Goal: Check status: Check status

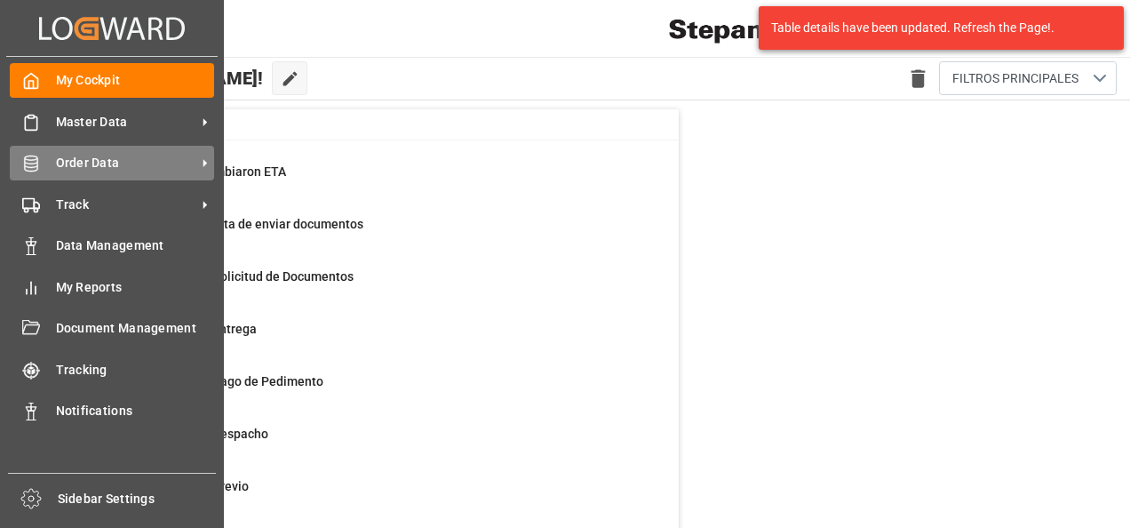
click at [36, 169] on icon at bounding box center [31, 164] width 18 height 18
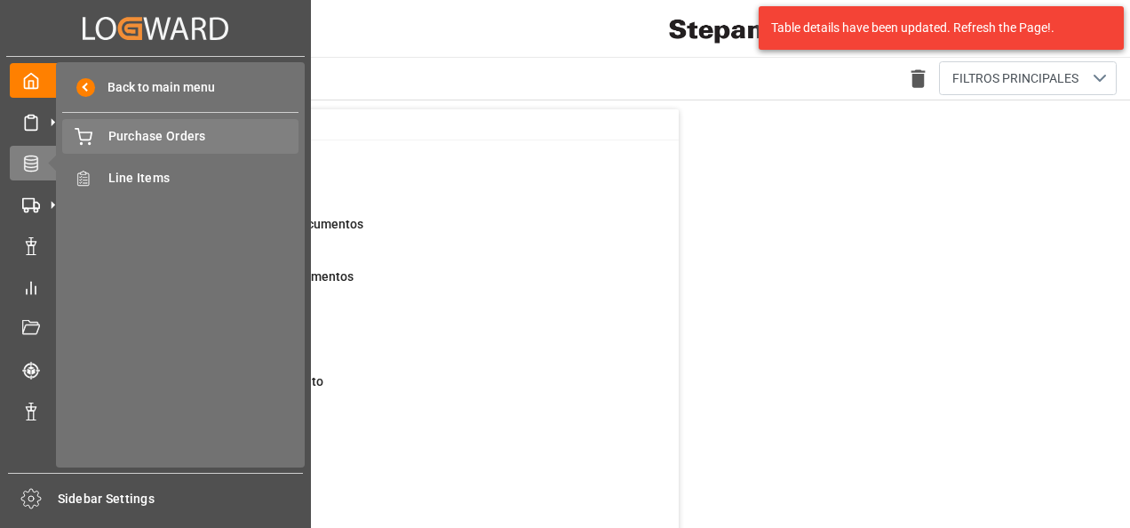
click at [127, 124] on div "Purchase Orders Purchase Orders" at bounding box center [180, 136] width 236 height 35
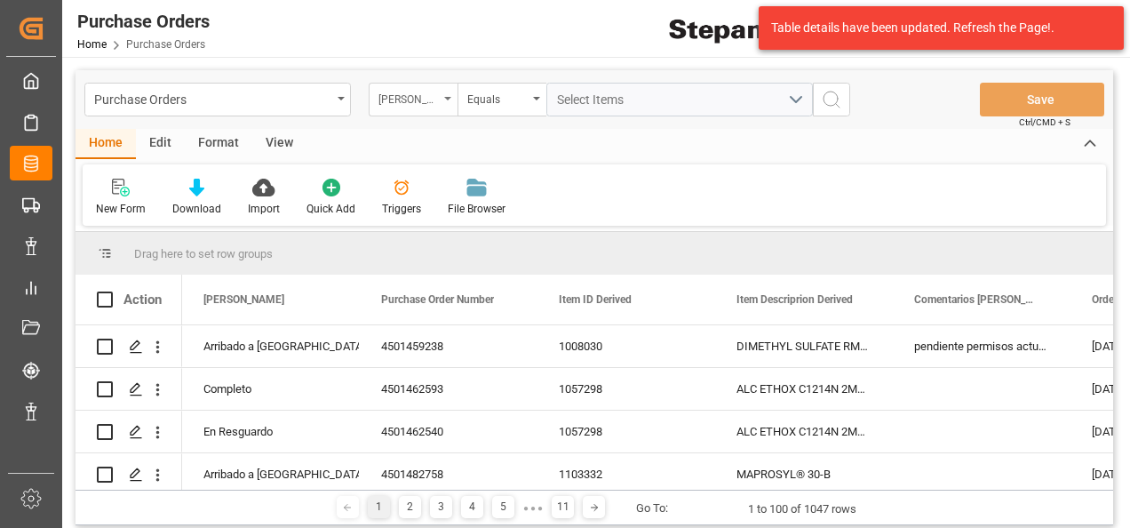
click at [435, 94] on div "Hito Stepan" at bounding box center [409, 97] width 60 height 20
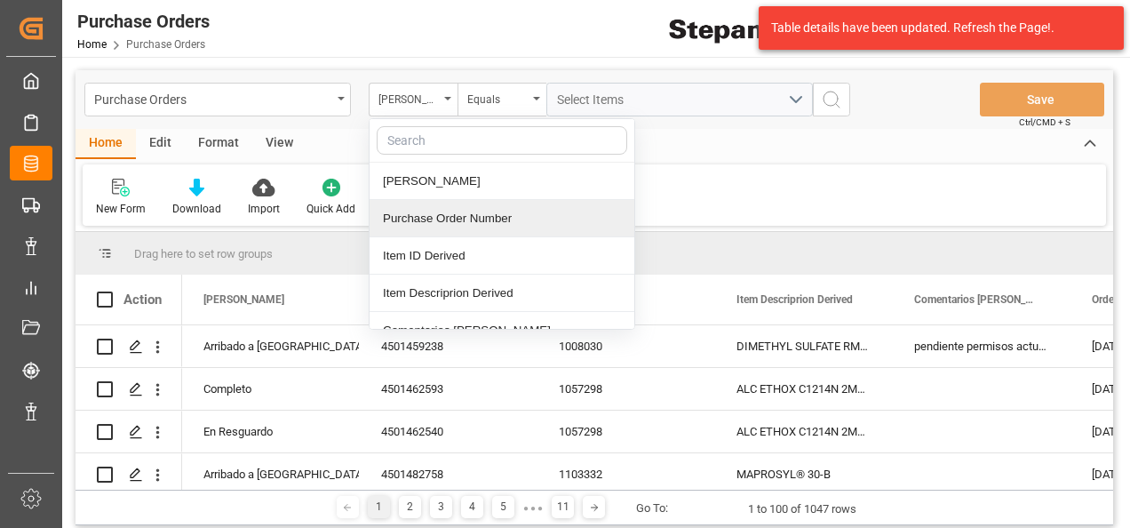
click at [409, 220] on div "Purchase Order Number" at bounding box center [502, 218] width 265 height 37
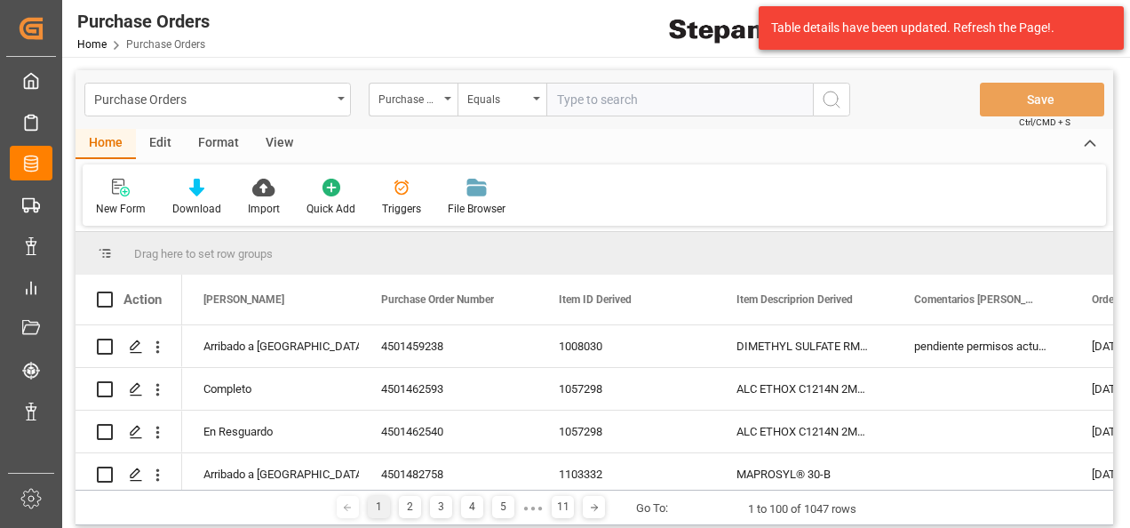
click at [575, 96] on input "text" at bounding box center [679, 100] width 267 height 34
type input "4501479564"
click at [828, 102] on icon "search button" at bounding box center [831, 99] width 21 height 21
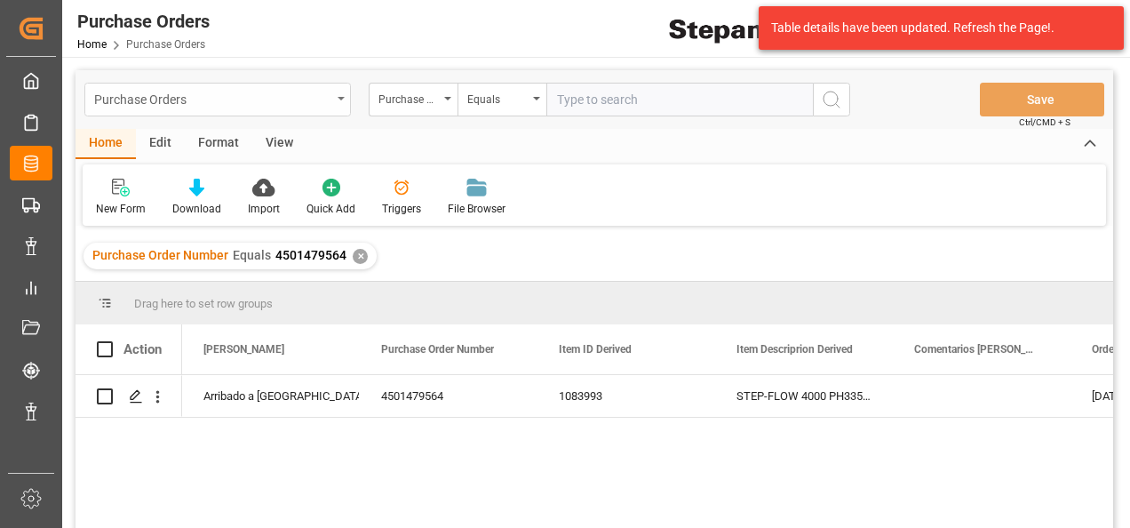
click at [344, 91] on div "Purchase Orders" at bounding box center [217, 100] width 267 height 34
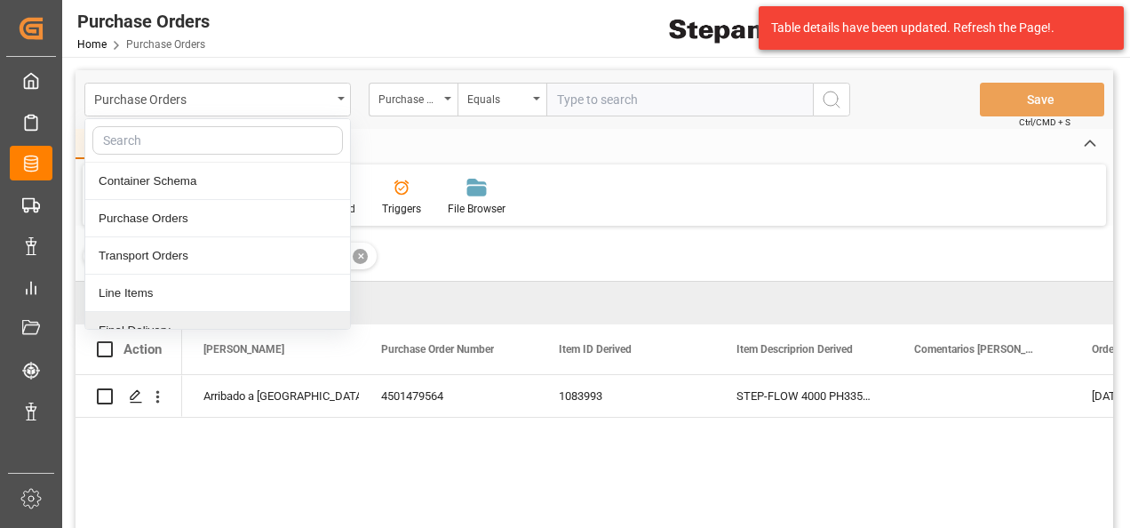
click at [125, 320] on div "Final Delivery" at bounding box center [217, 330] width 265 height 37
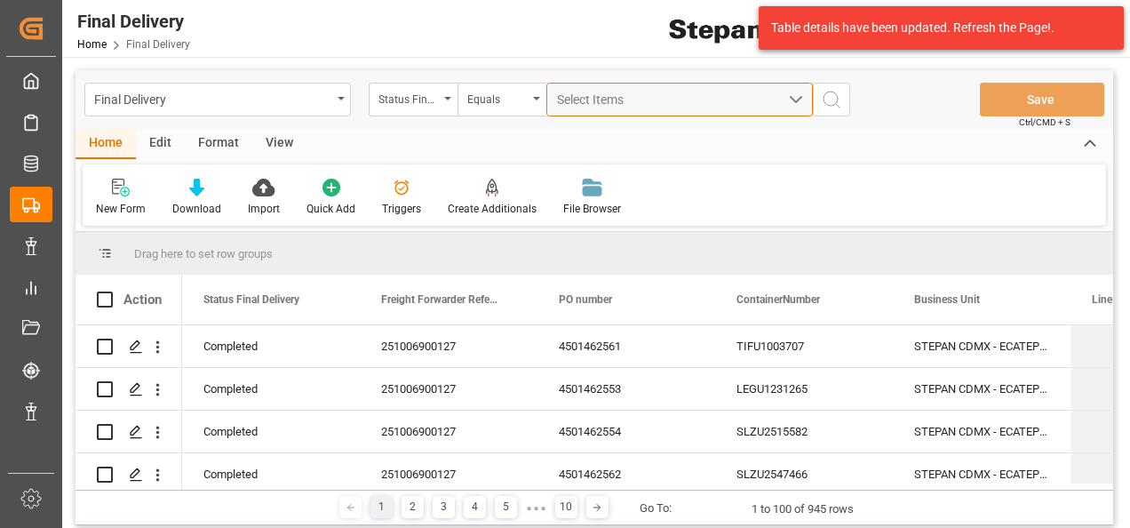
click at [588, 102] on span "Select Items" at bounding box center [595, 99] width 76 height 14
type input "4501479564"
click at [586, 100] on span "Select Items" at bounding box center [595, 99] width 76 height 14
click at [435, 87] on div "Status Final Delivery" at bounding box center [409, 97] width 60 height 20
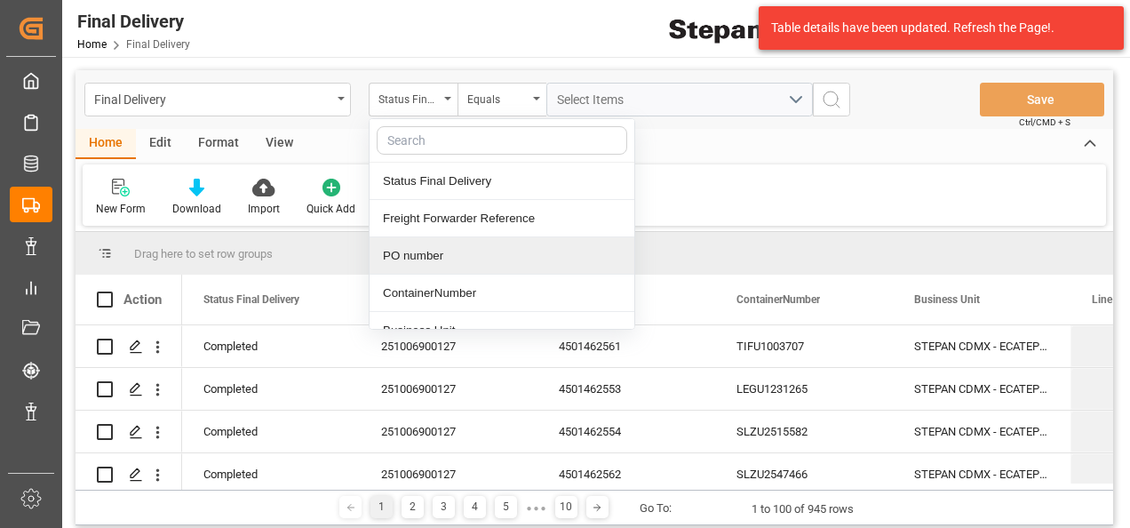
drag, startPoint x: 397, startPoint y: 251, endPoint x: 441, endPoint y: 211, distance: 58.5
click at [396, 251] on div "PO number" at bounding box center [502, 255] width 265 height 37
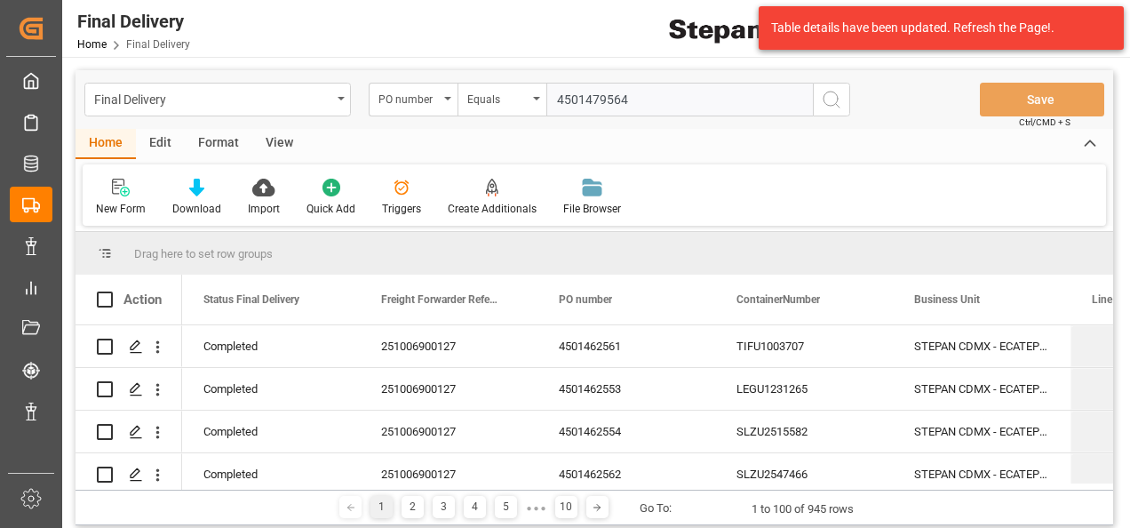
type input "4501479564"
click at [836, 98] on icon "search button" at bounding box center [831, 99] width 21 height 21
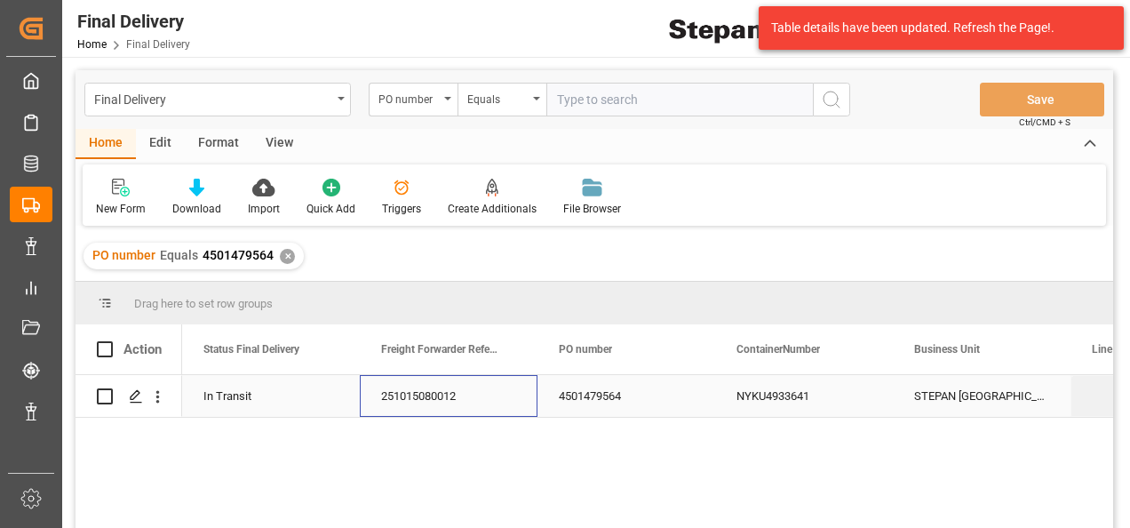
click at [421, 393] on div "251015080012" at bounding box center [449, 396] width 178 height 42
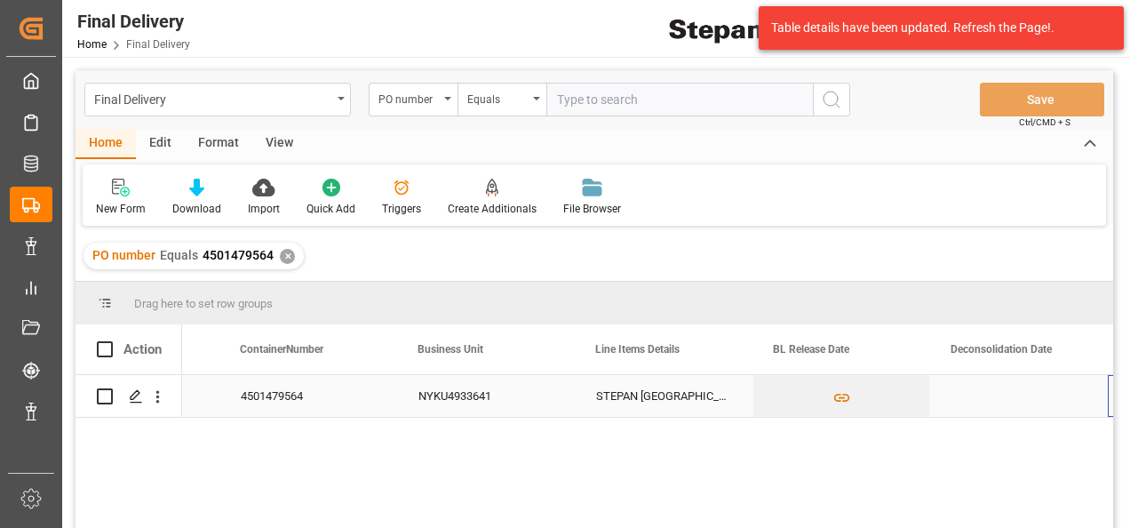
scroll to position [0, 497]
click at [810, 399] on div "Press SPACE to select this row." at bounding box center [842, 396] width 178 height 42
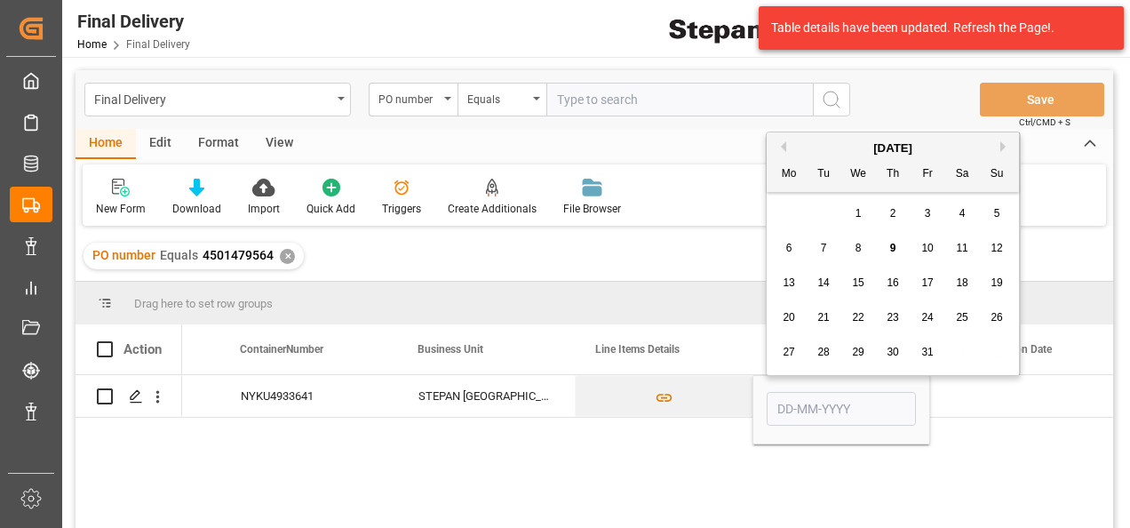
click at [860, 242] on div "8" at bounding box center [859, 248] width 22 height 21
type input "[DATE]"
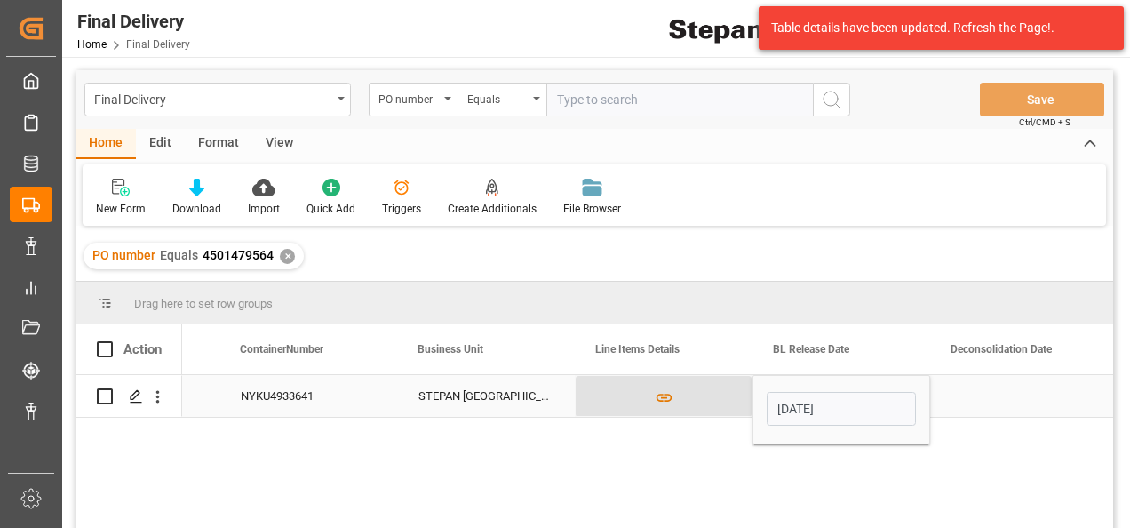
click at [721, 403] on button "Press SPACE to select this row." at bounding box center [664, 396] width 176 height 41
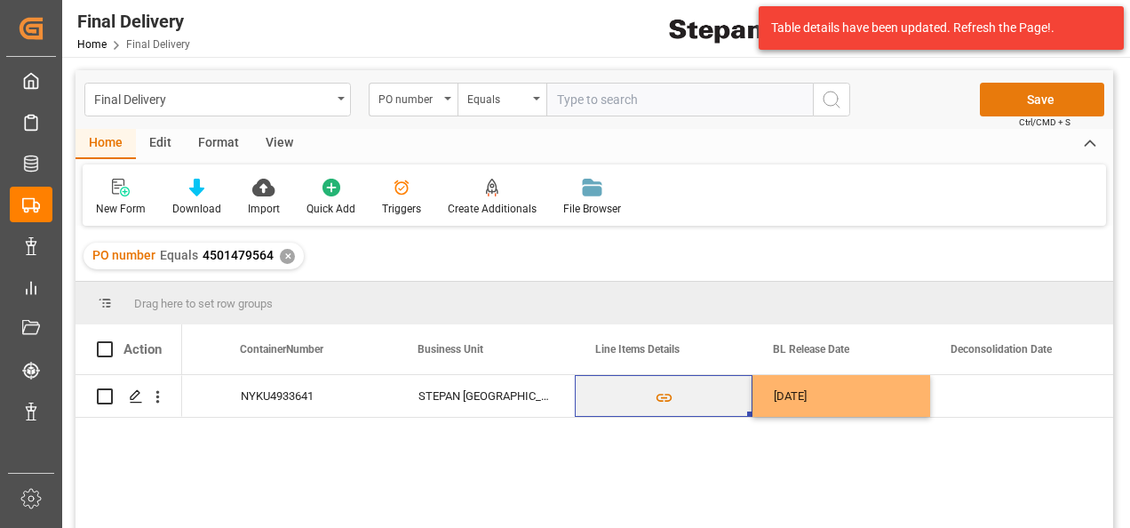
click at [1016, 96] on body "Created by potrace 1.15, written by Peter Selinger 2001-2017 Created by potrace…" at bounding box center [565, 264] width 1130 height 528
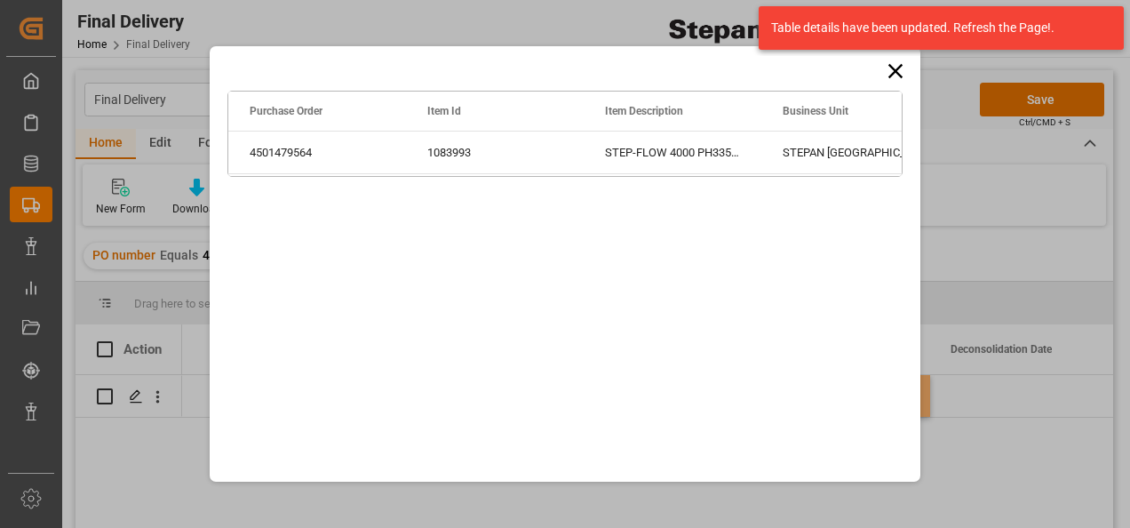
click at [887, 64] on icon at bounding box center [895, 71] width 25 height 25
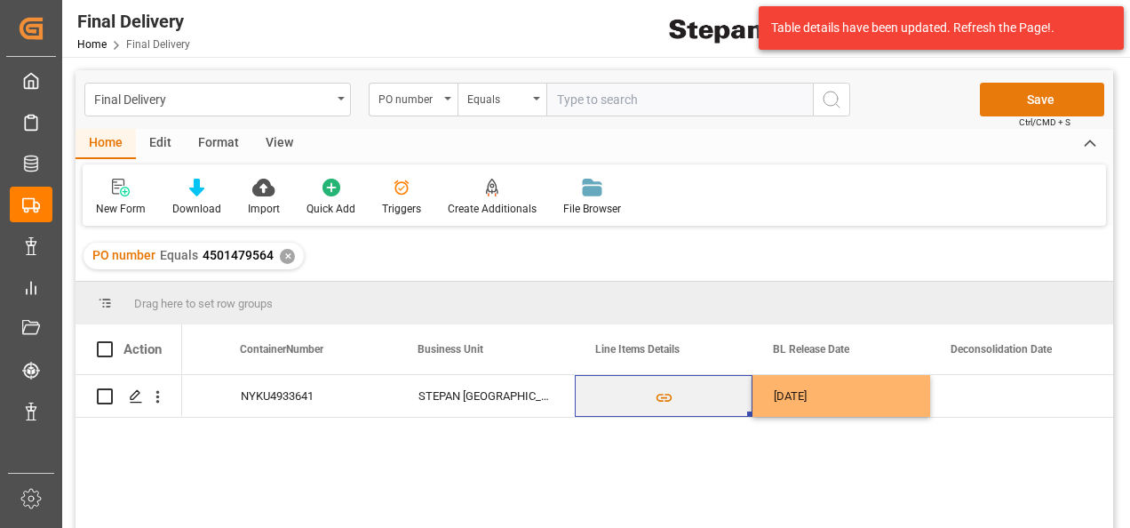
click at [1020, 110] on button "Save" at bounding box center [1042, 100] width 124 height 34
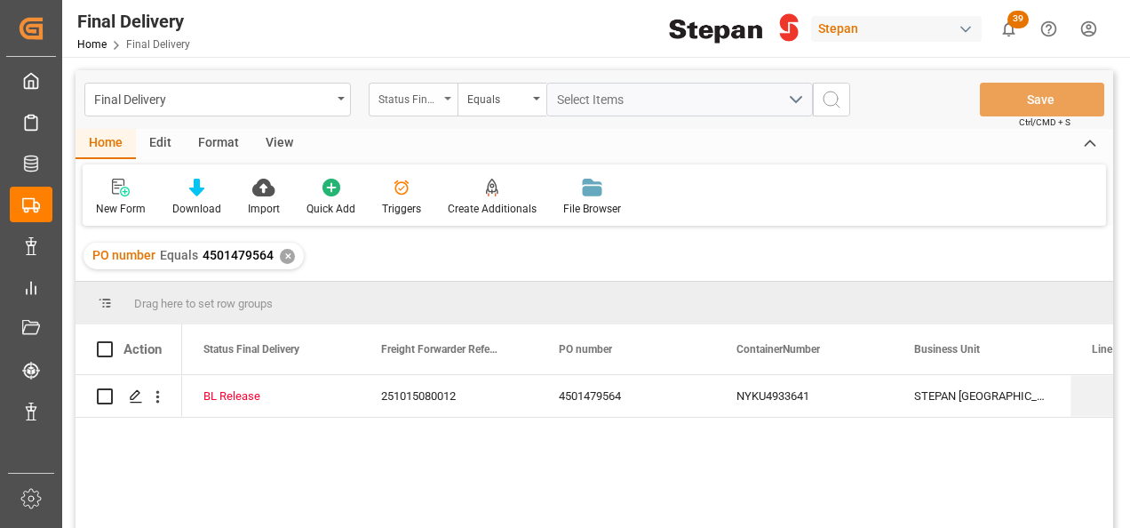
click at [444, 100] on icon "open menu" at bounding box center [447, 99] width 7 height 4
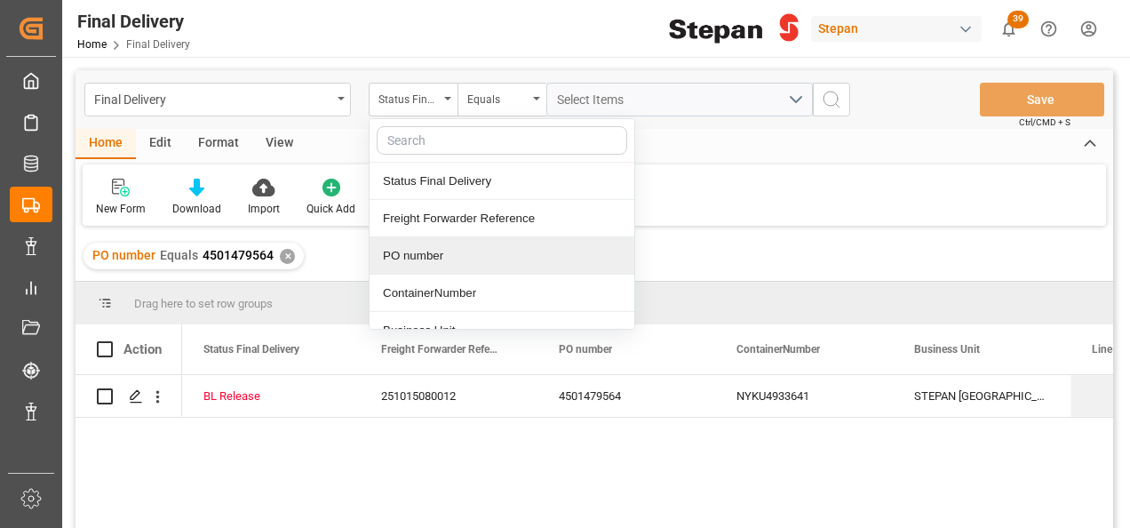
click at [409, 259] on div "PO number" at bounding box center [502, 255] width 265 height 37
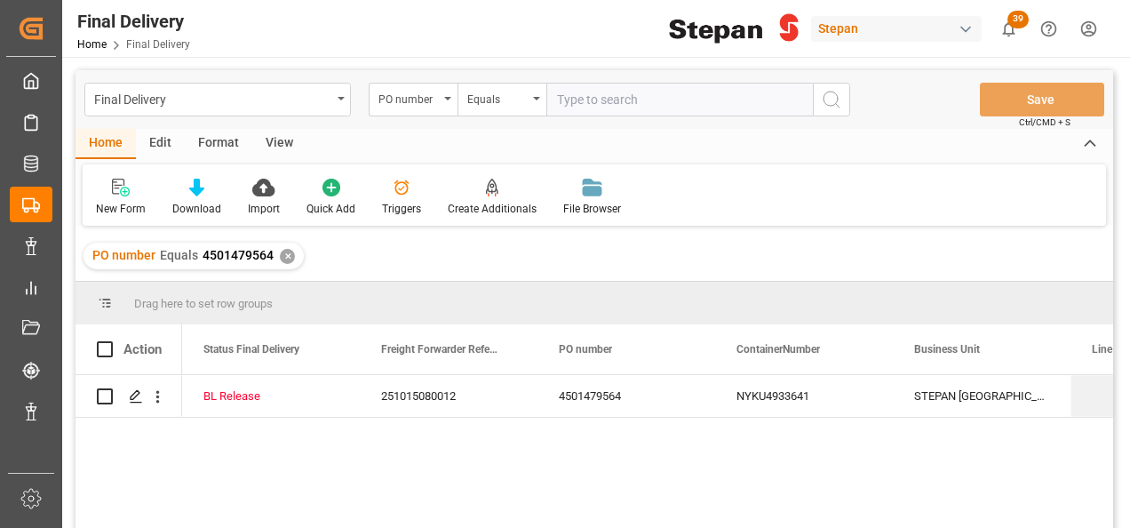
click at [602, 96] on input "text" at bounding box center [679, 100] width 267 height 34
type input "4501482177"
click at [823, 92] on icon "search button" at bounding box center [831, 99] width 21 height 21
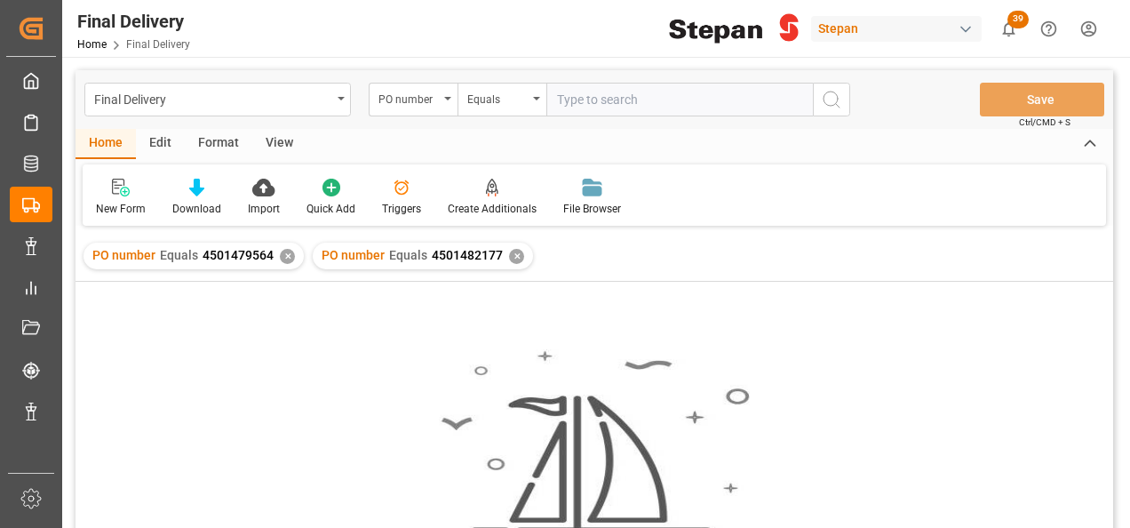
click at [284, 252] on div "✕" at bounding box center [287, 256] width 15 height 15
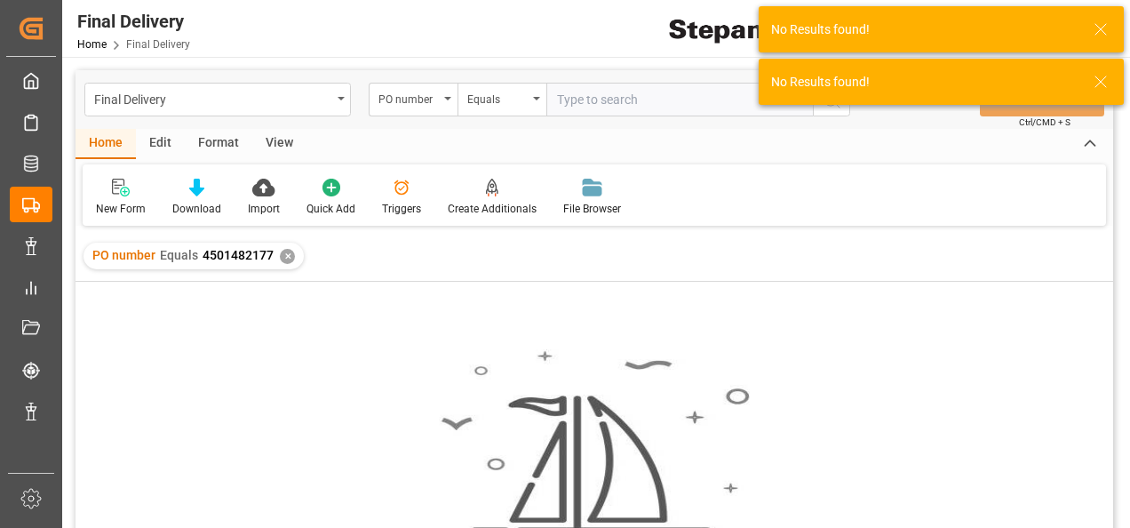
click at [288, 252] on div "✕" at bounding box center [287, 256] width 15 height 15
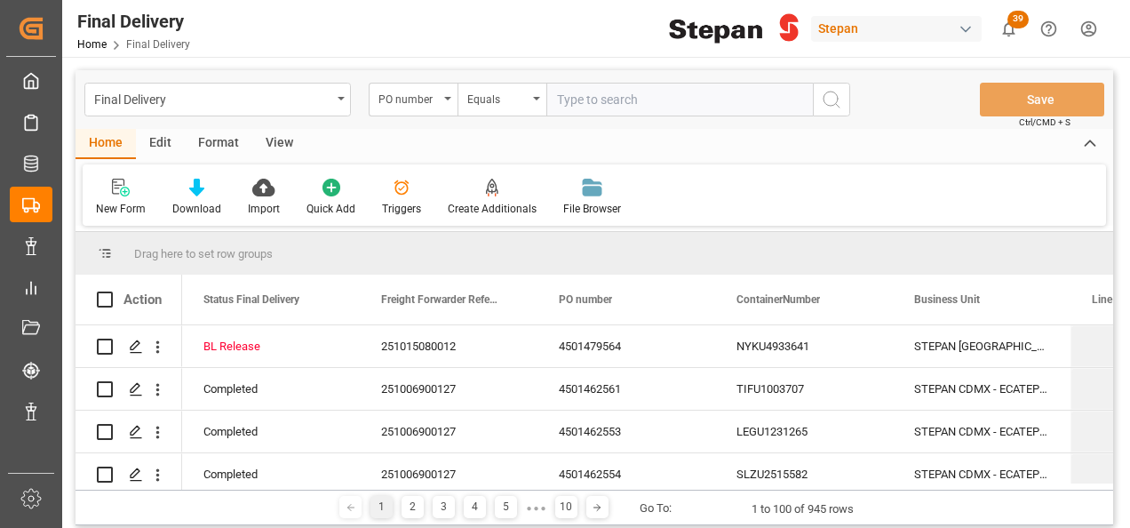
click at [610, 104] on input "text" at bounding box center [679, 100] width 267 height 34
paste input "4501482177"
click at [606, 86] on input "4501482177" at bounding box center [679, 100] width 267 height 34
type input "4501482177"
click at [826, 94] on icon "search button" at bounding box center [831, 99] width 21 height 21
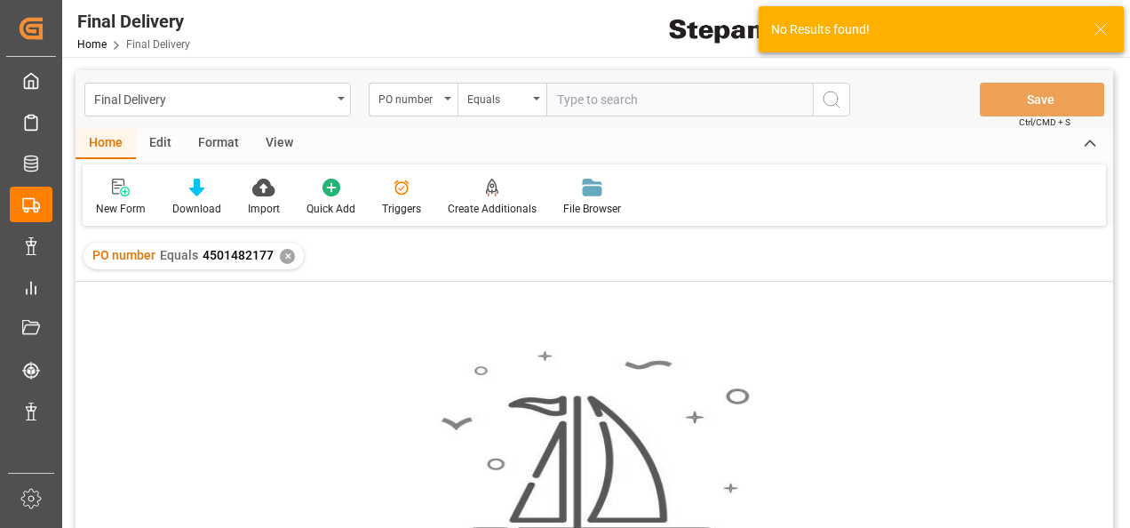
click at [295, 252] on div "✕" at bounding box center [287, 256] width 15 height 15
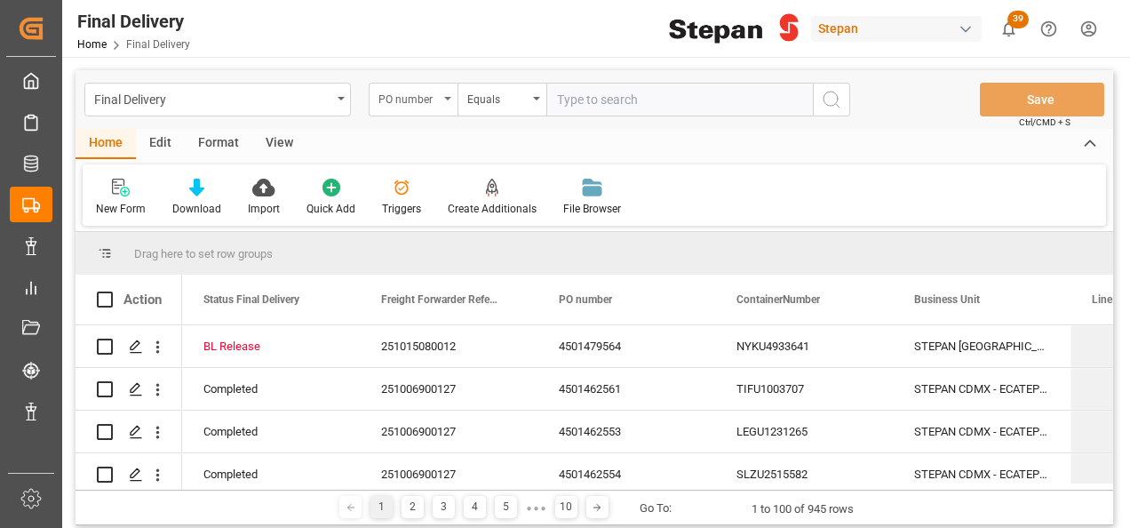
click at [444, 100] on div "PO number" at bounding box center [413, 100] width 89 height 34
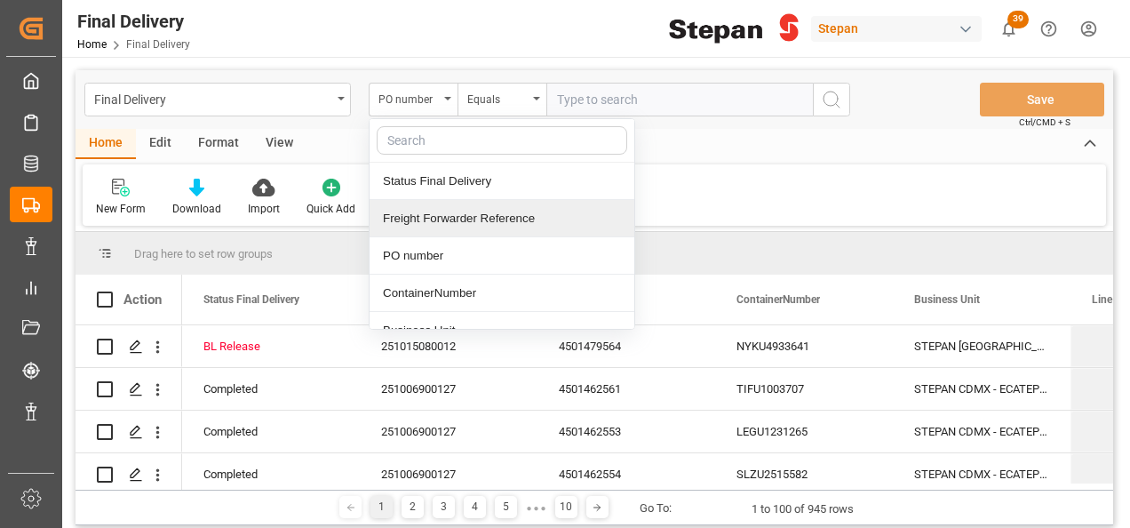
click at [414, 220] on div "Freight Forwarder Reference" at bounding box center [502, 218] width 265 height 37
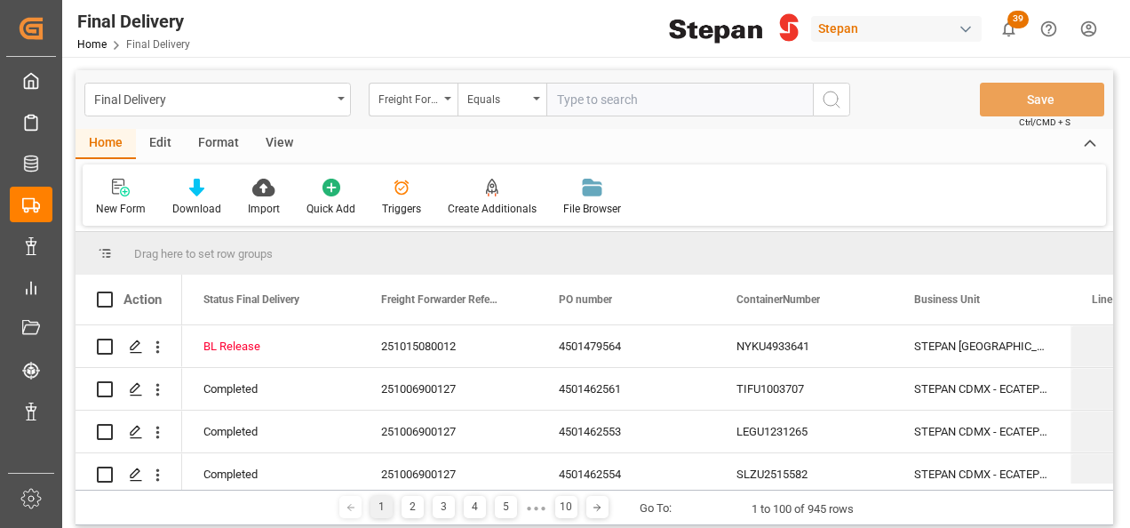
click at [590, 92] on input "text" at bounding box center [679, 100] width 267 height 34
paste input "251015080011"
type input "251015080011"
click at [829, 93] on icon "search button" at bounding box center [831, 99] width 21 height 21
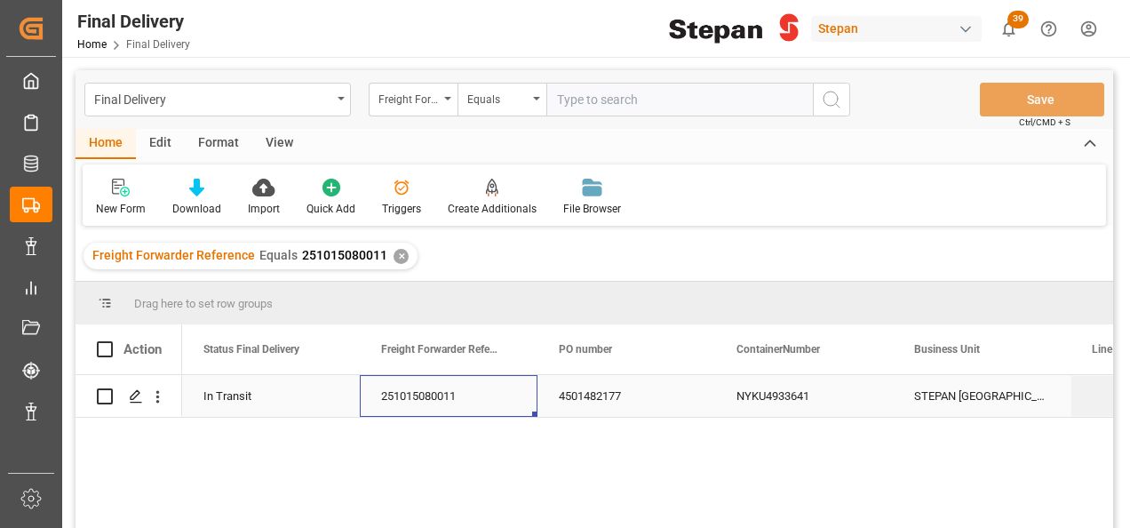
click at [413, 391] on div "251015080011" at bounding box center [449, 396] width 178 height 42
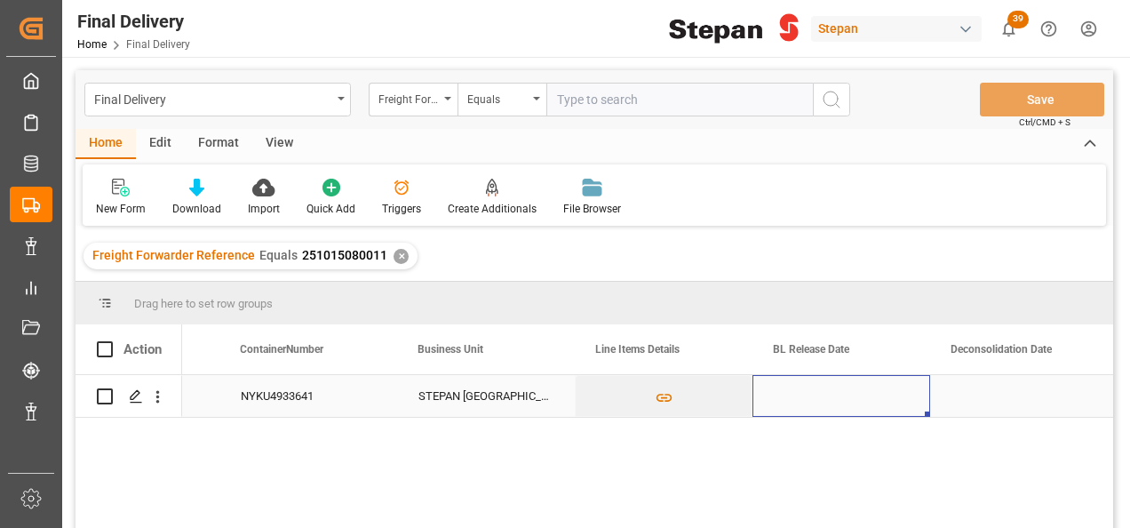
scroll to position [0, 496]
click at [824, 402] on div "Press SPACE to select this row." at bounding box center [842, 396] width 178 height 42
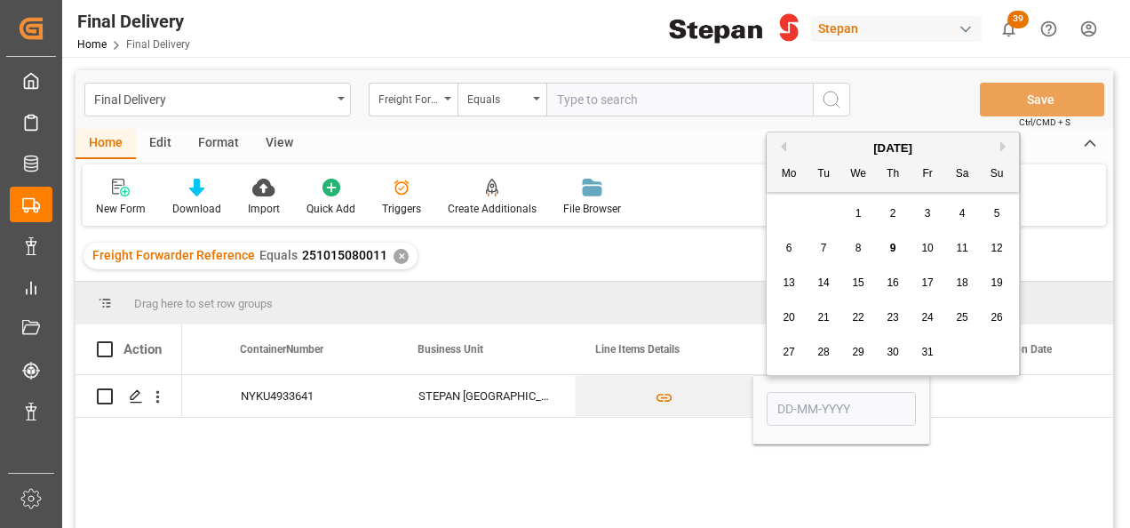
click at [853, 245] on div "8" at bounding box center [859, 248] width 22 height 21
type input "[DATE]"
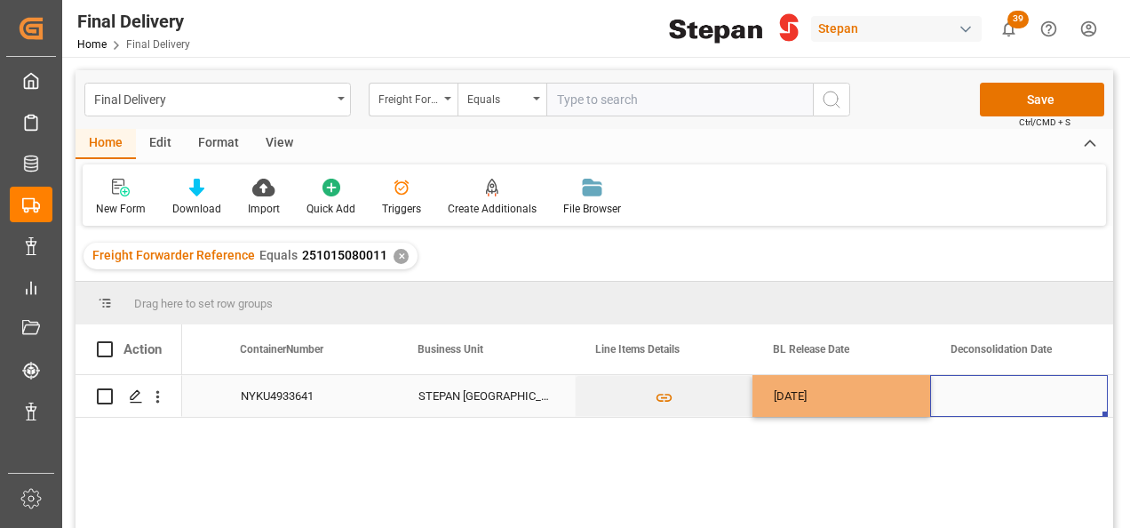
click at [945, 390] on div "Press SPACE to select this row." at bounding box center [1019, 396] width 178 height 42
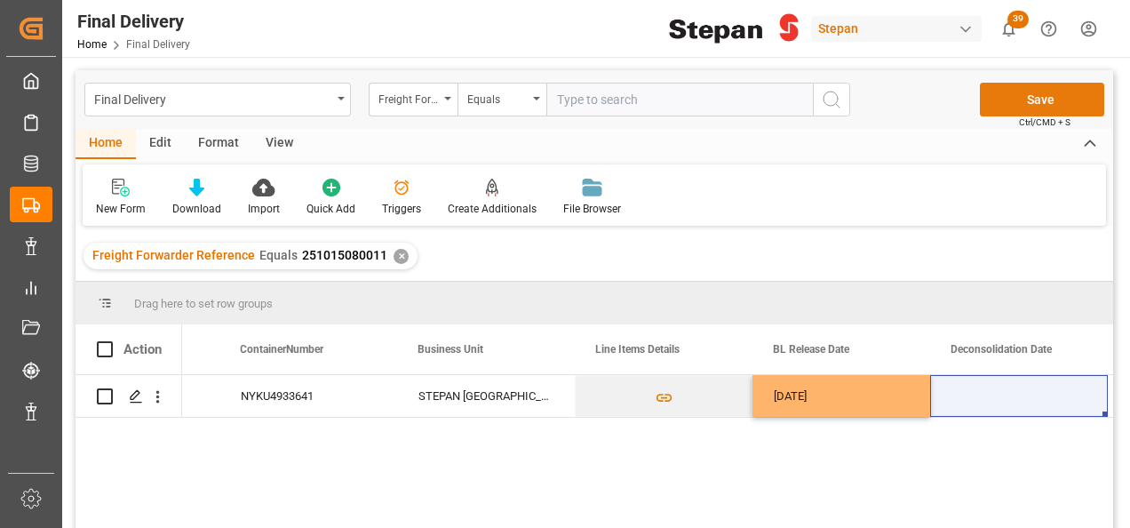
click at [1015, 96] on button "Save" at bounding box center [1042, 100] width 124 height 34
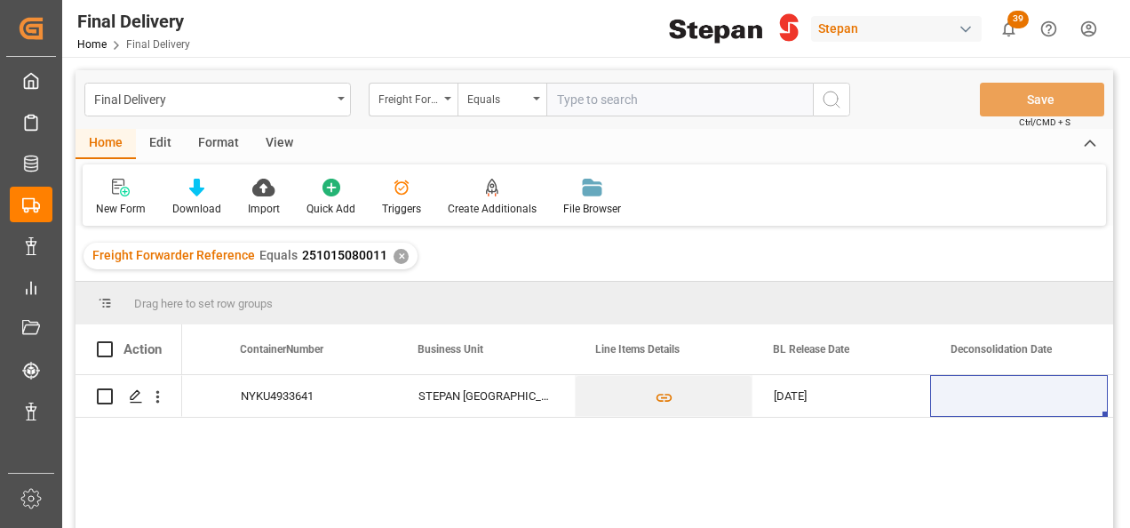
click at [395, 253] on div "✕" at bounding box center [401, 256] width 15 height 15
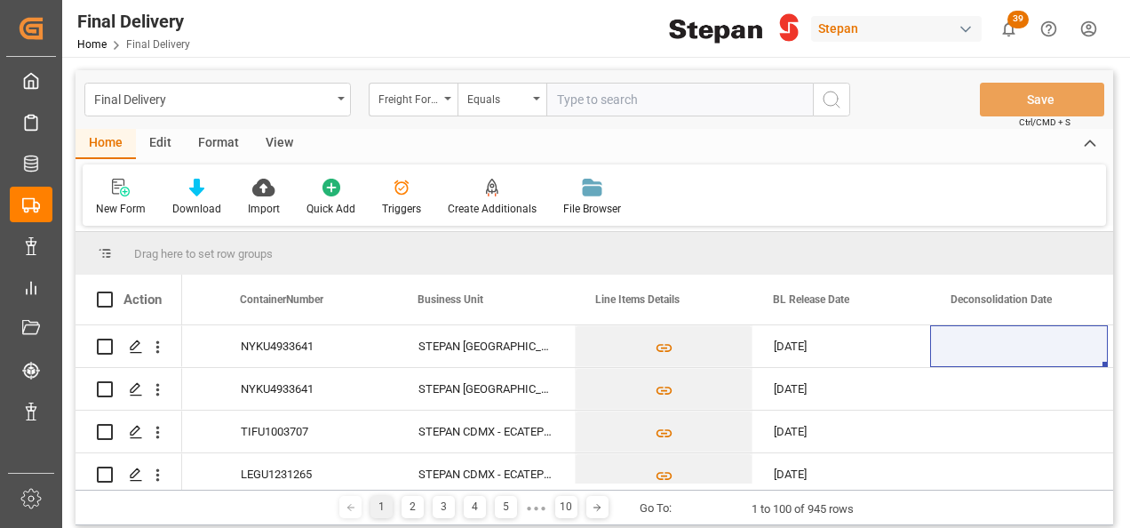
scroll to position [0, 497]
click at [451, 96] on div "Freight Forwarder Reference" at bounding box center [413, 100] width 89 height 34
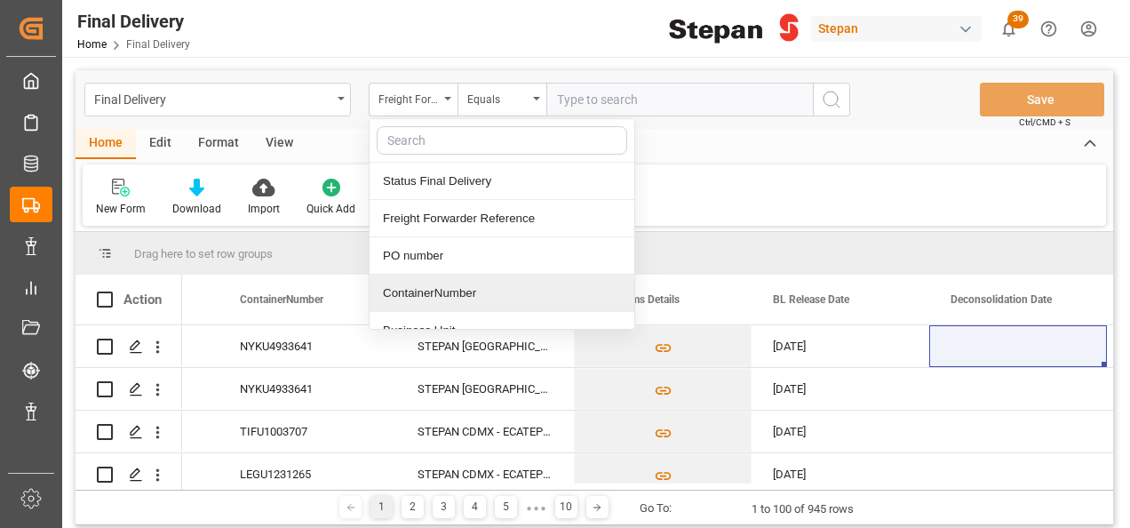
click at [412, 286] on div "ContainerNumber" at bounding box center [502, 293] width 265 height 37
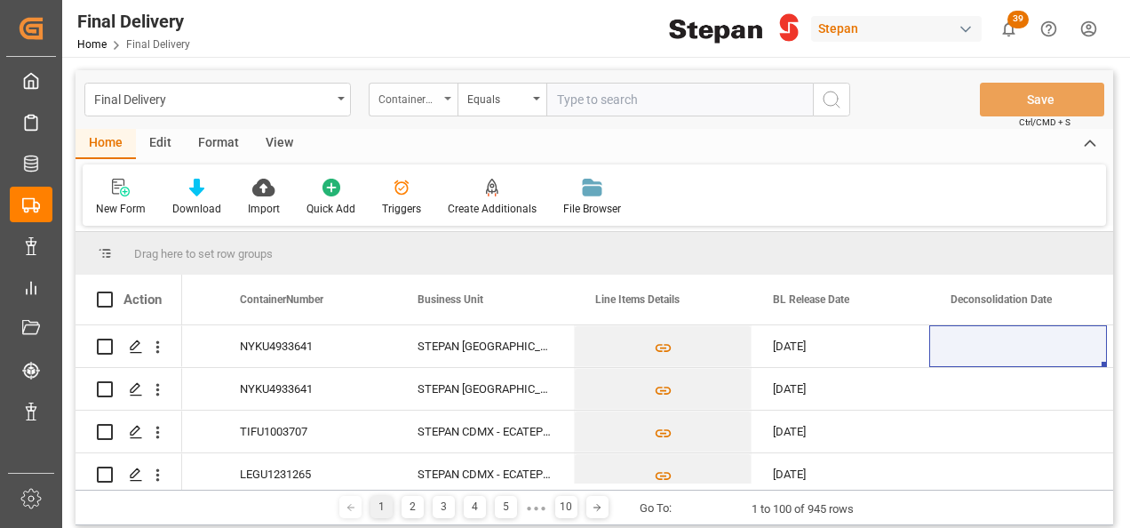
click at [451, 96] on div "ContainerNumber" at bounding box center [413, 100] width 89 height 34
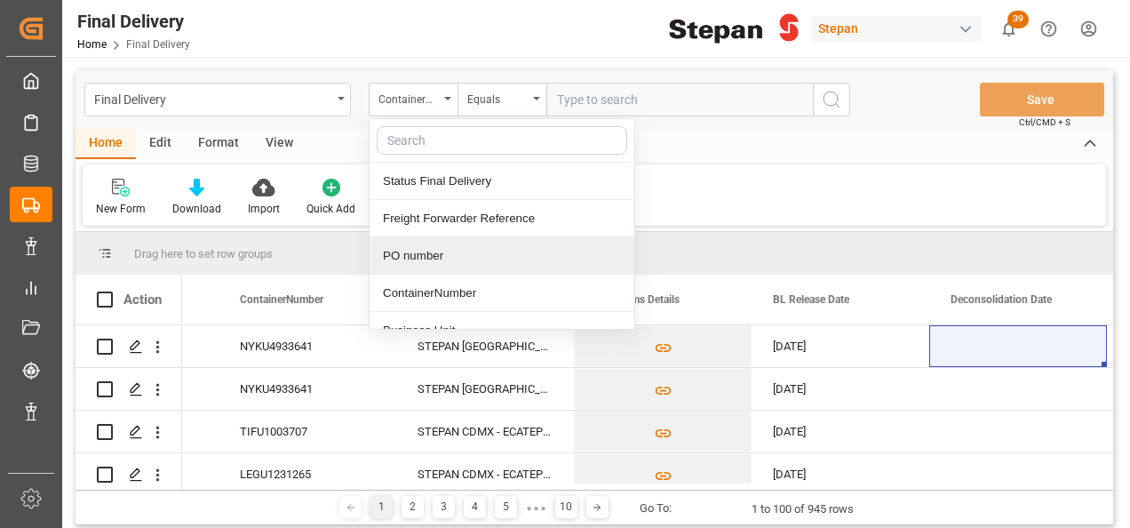
drag, startPoint x: 407, startPoint y: 220, endPoint x: 400, endPoint y: 251, distance: 31.9
click at [400, 251] on div "Status Final Delivery Freight Forwarder Reference PO number ContainerNumber Bus…" at bounding box center [502, 223] width 267 height 211
click at [400, 251] on div "PO number" at bounding box center [502, 255] width 265 height 37
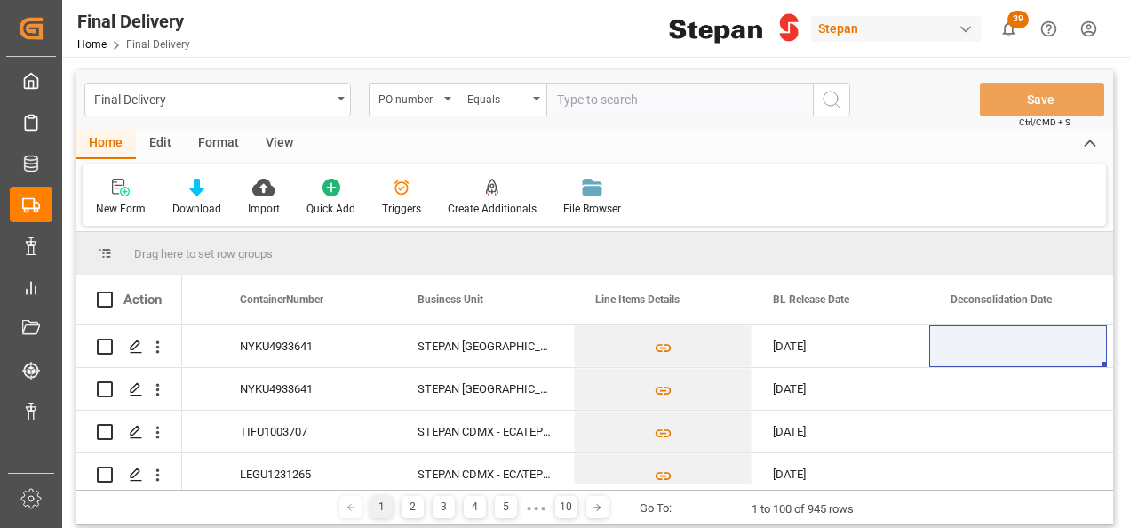
click at [578, 96] on input "text" at bounding box center [679, 100] width 267 height 34
paste input "4501479564"
type input "4501479564"
click at [831, 102] on icon "search button" at bounding box center [831, 99] width 21 height 21
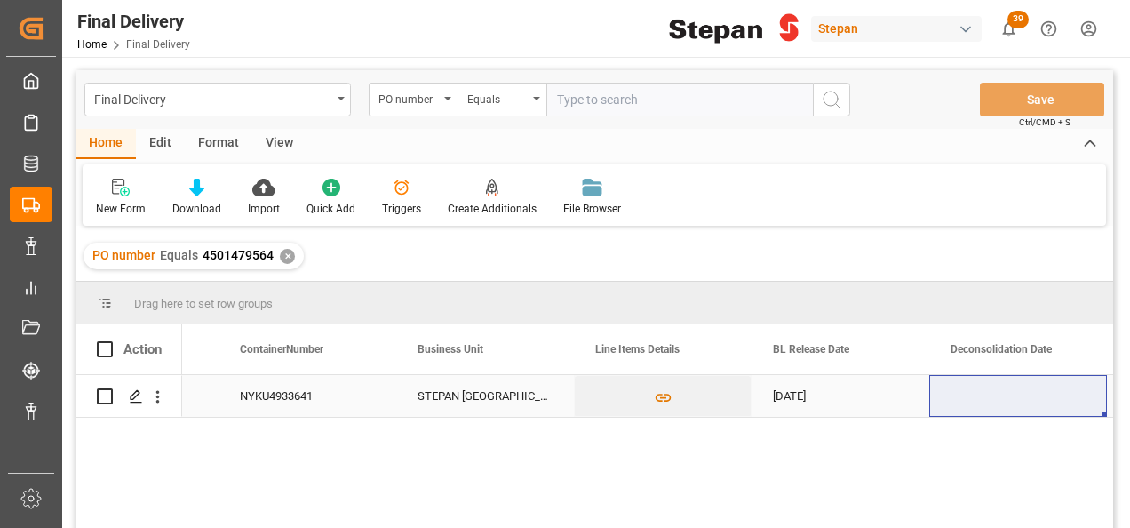
click at [1001, 387] on div "Press SPACE to select this row." at bounding box center [1018, 396] width 178 height 42
